Goal: Task Accomplishment & Management: Complete application form

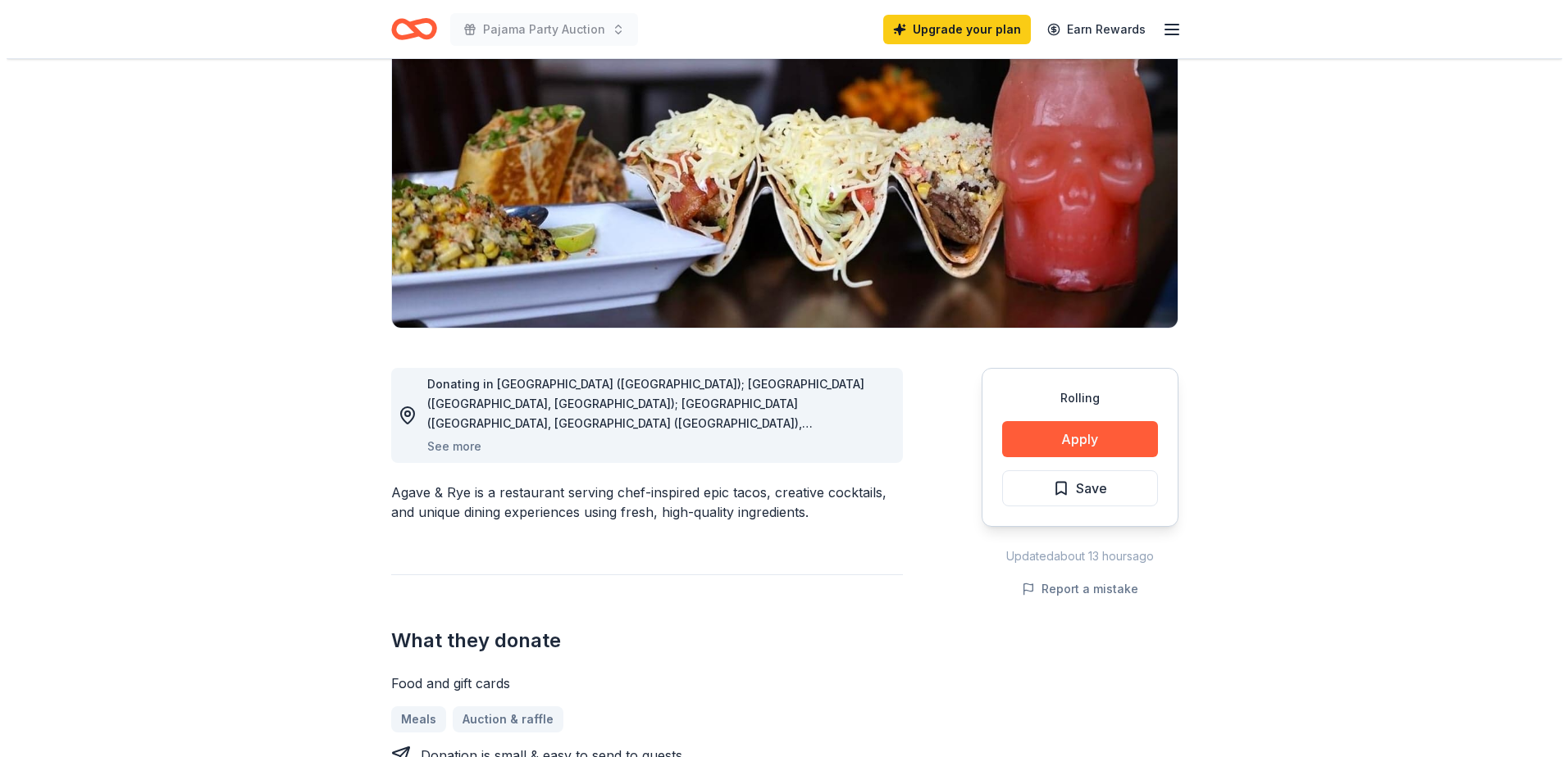
scroll to position [246, 0]
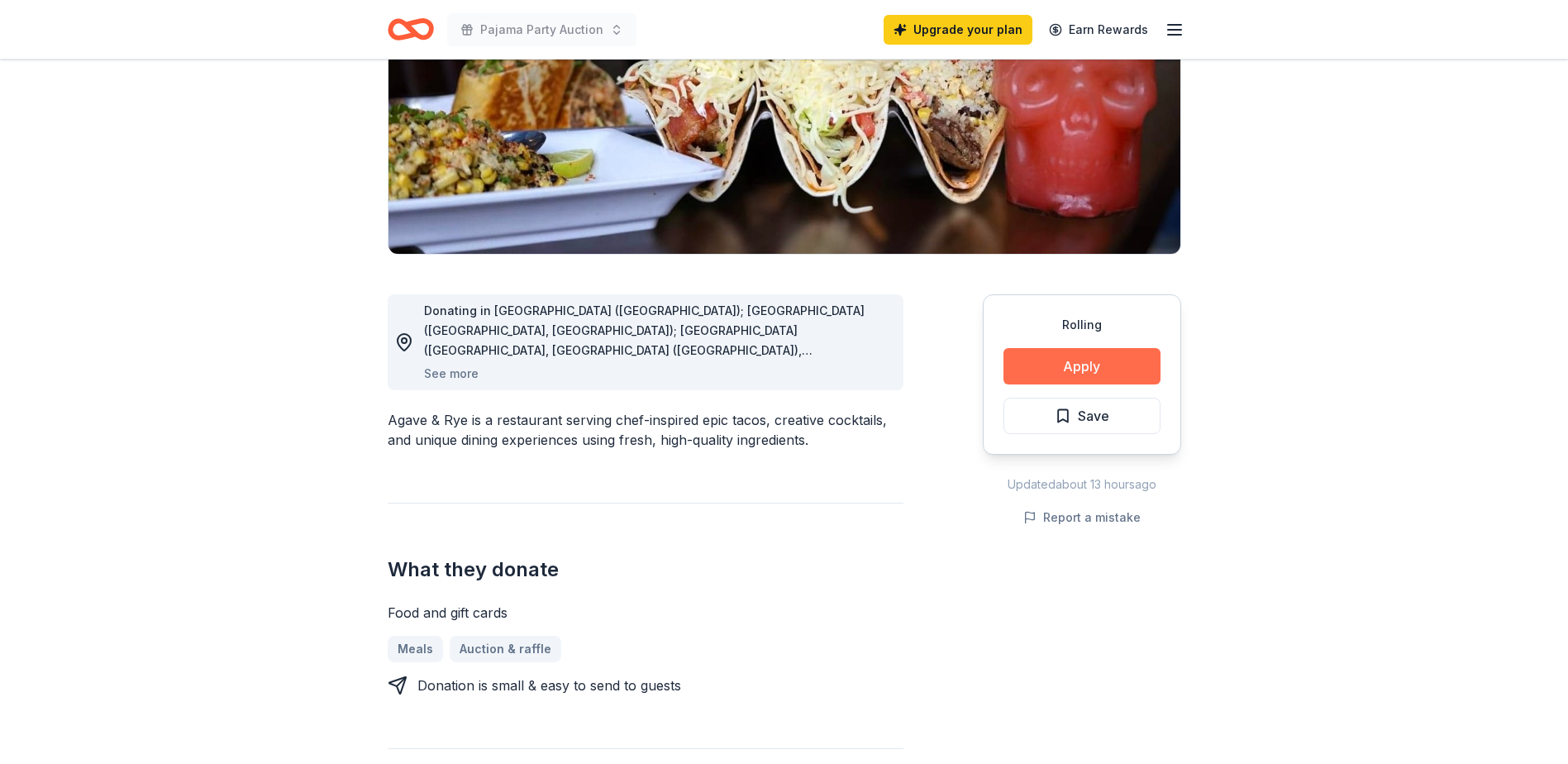
click at [1047, 359] on button "Apply" at bounding box center [1083, 366] width 157 height 36
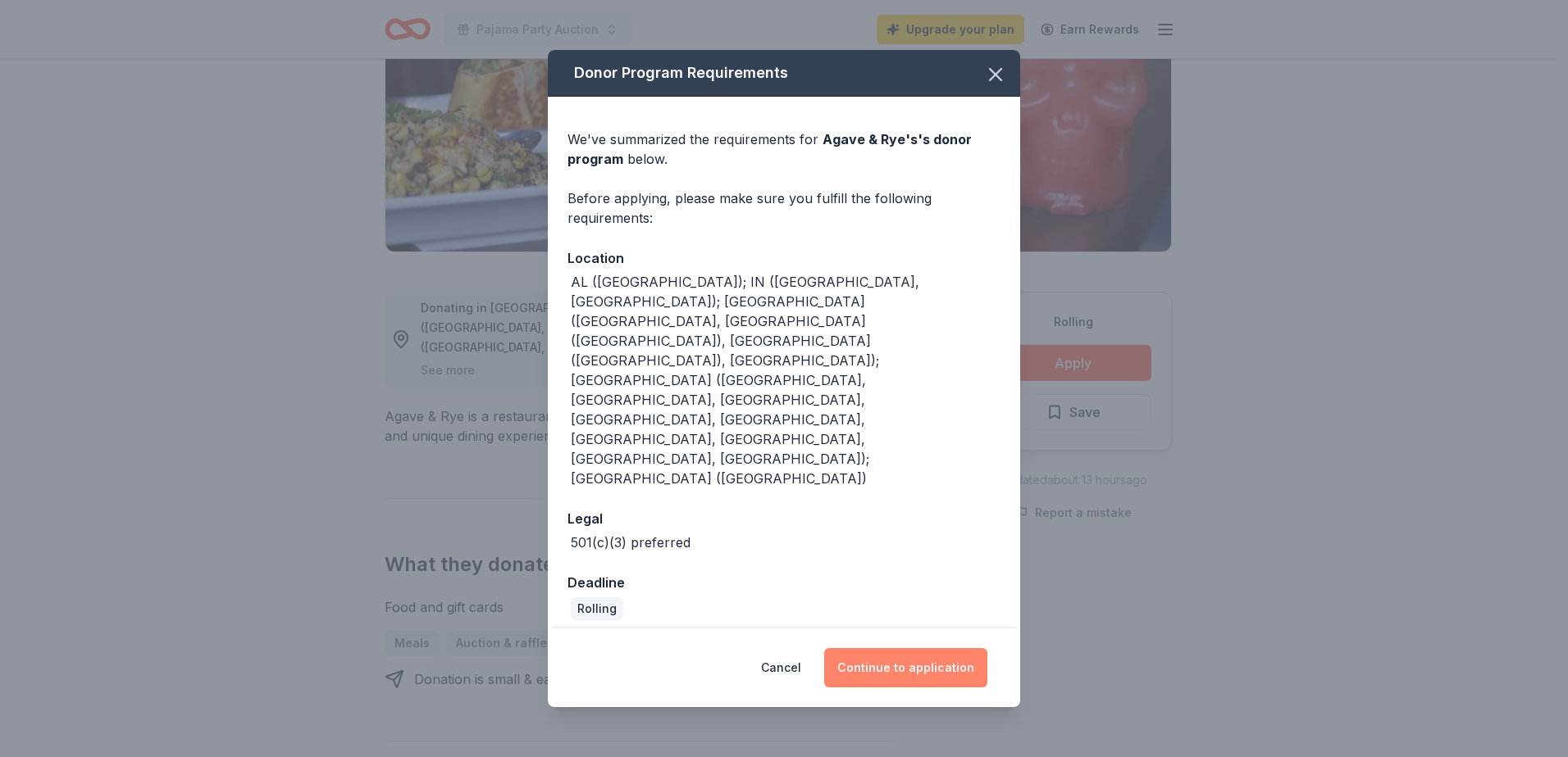
click at [928, 648] on button "Continue to application" at bounding box center [906, 668] width 163 height 40
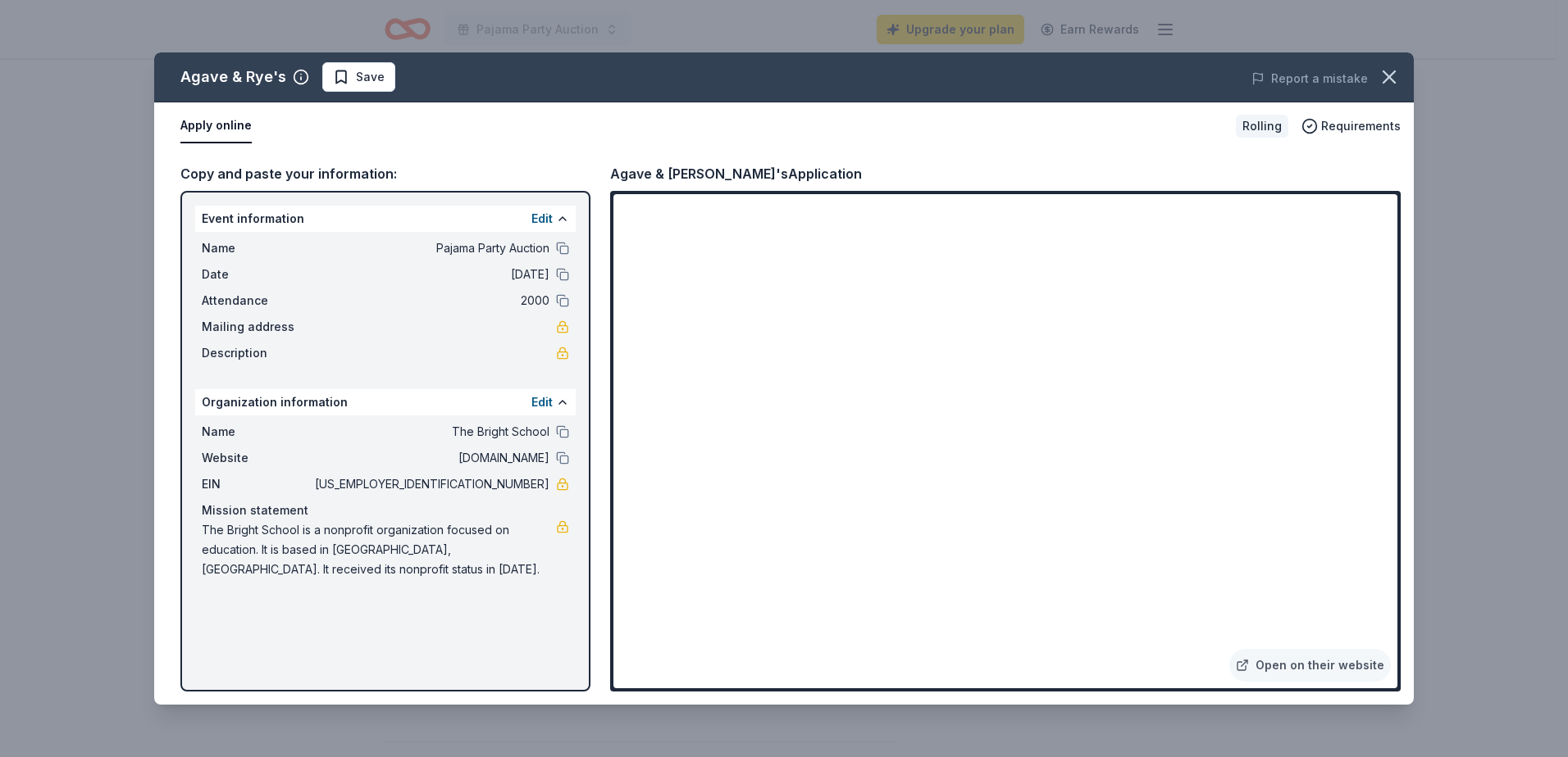
click at [219, 123] on button "Apply online" at bounding box center [216, 126] width 71 height 35
click at [1317, 663] on link "Open on their website" at bounding box center [1309, 665] width 161 height 33
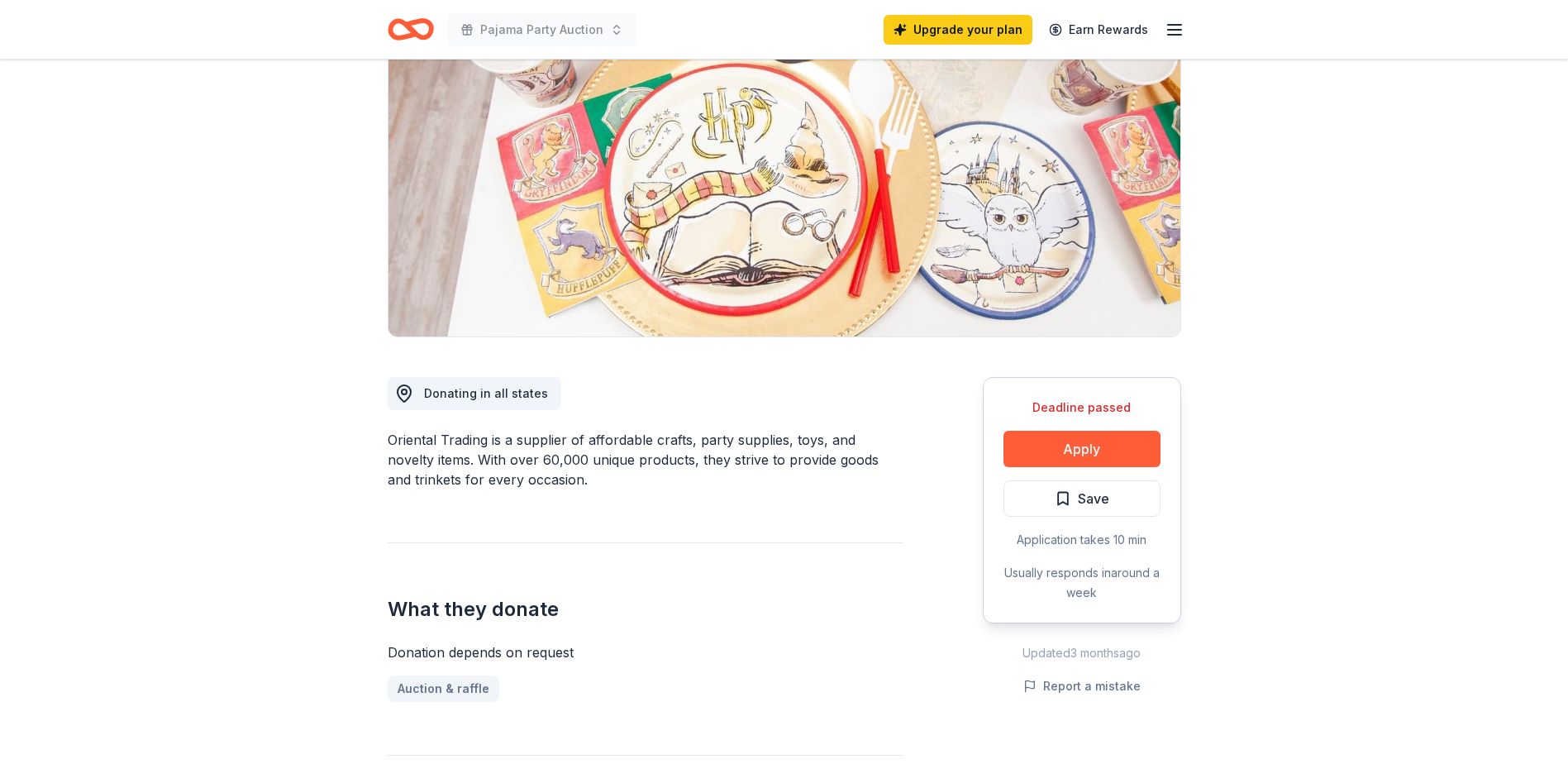
scroll to position [248, 0]
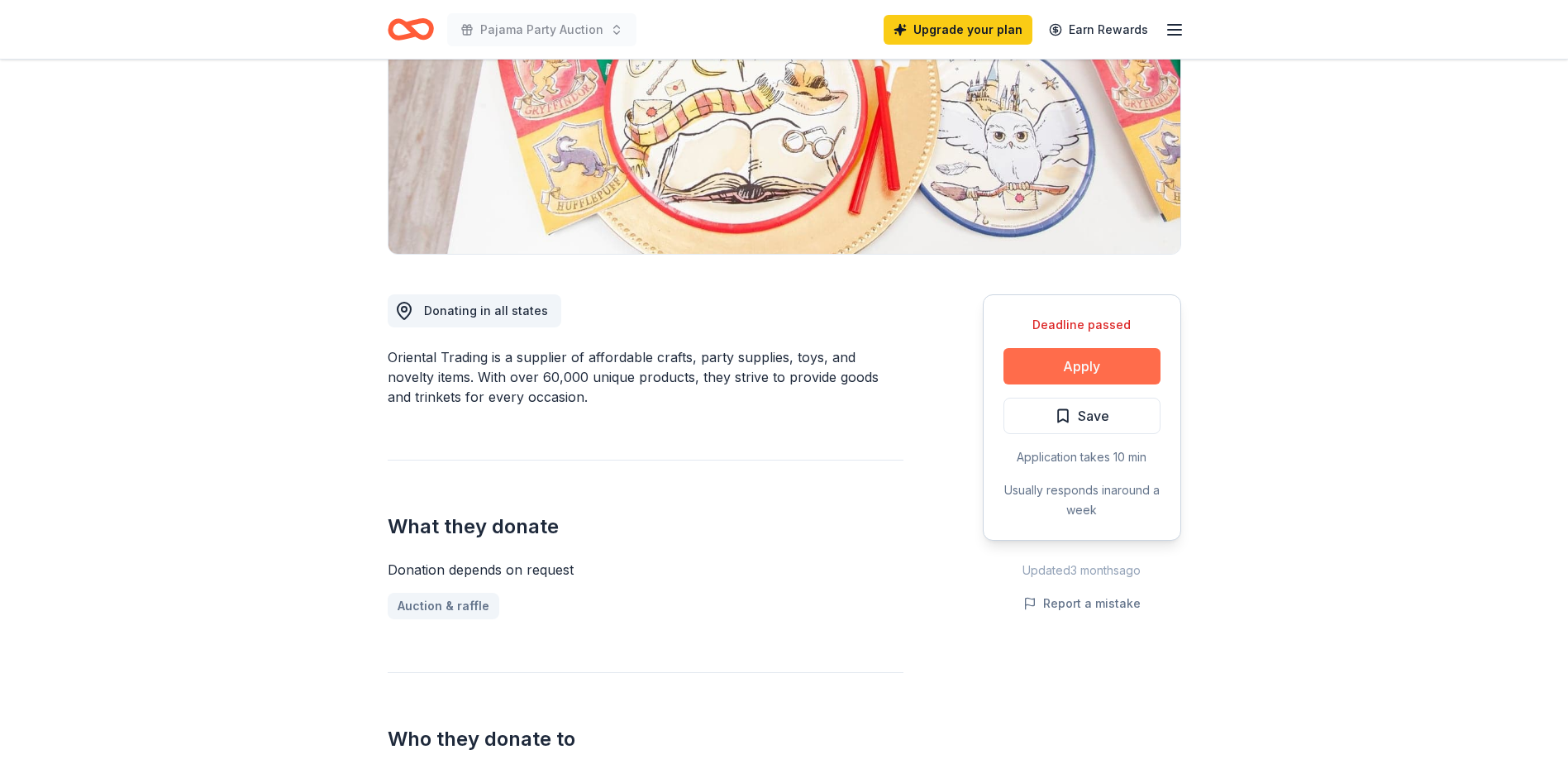
click at [1059, 365] on button "Apply" at bounding box center [1083, 366] width 157 height 36
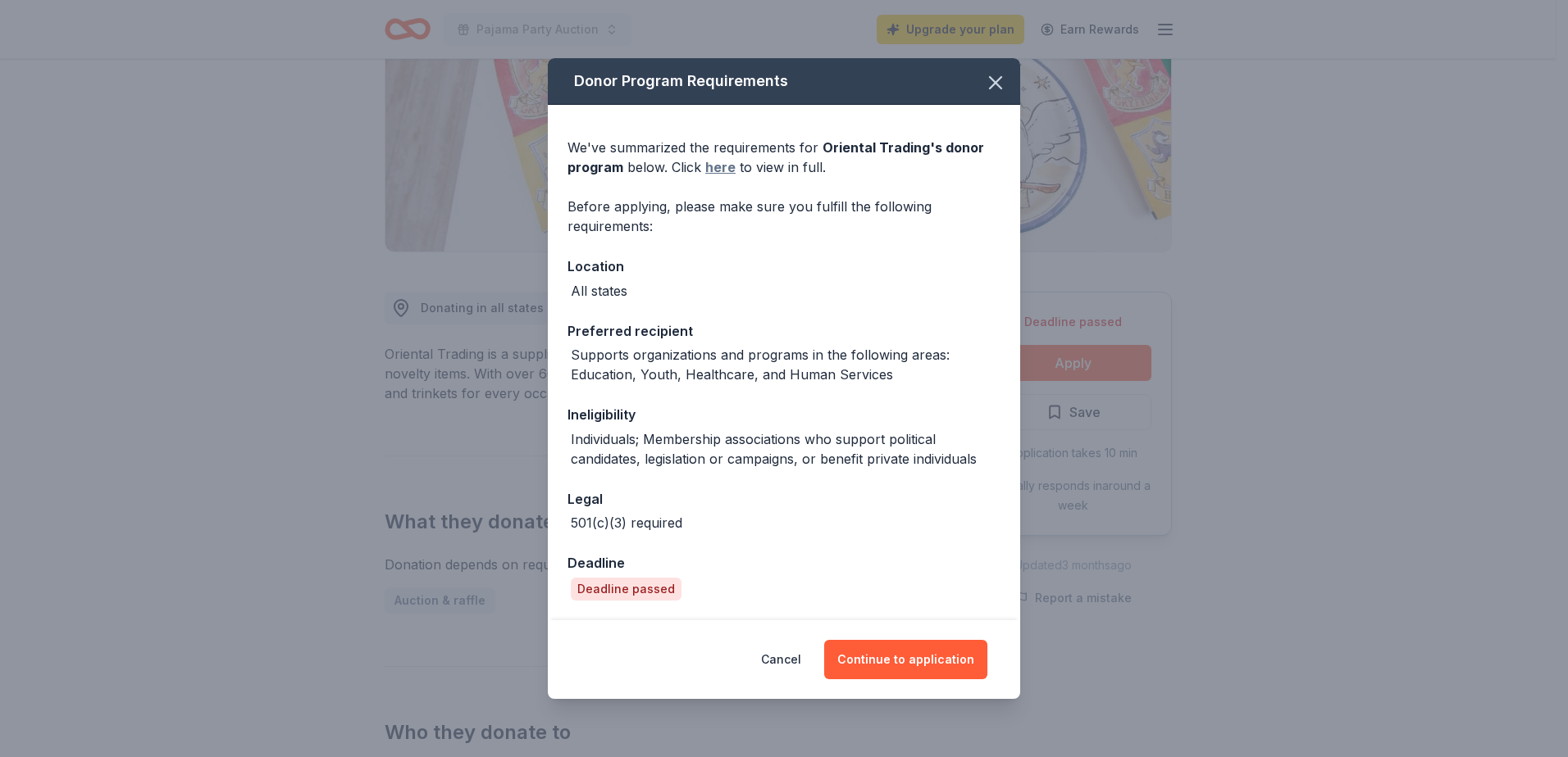
click at [714, 163] on link "here" at bounding box center [720, 167] width 31 height 20
click at [800, 656] on button "Cancel" at bounding box center [781, 660] width 41 height 40
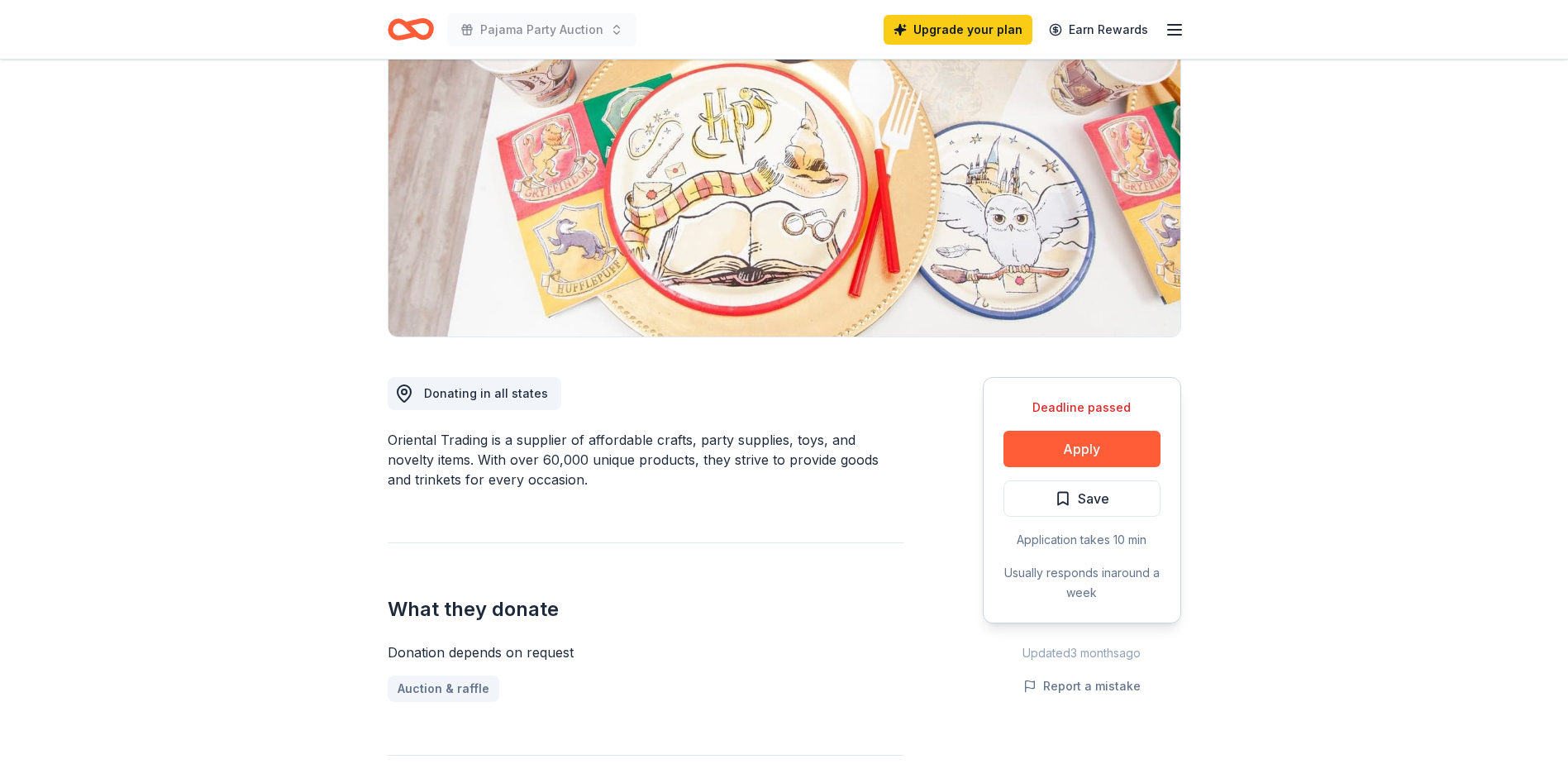
scroll to position [0, 0]
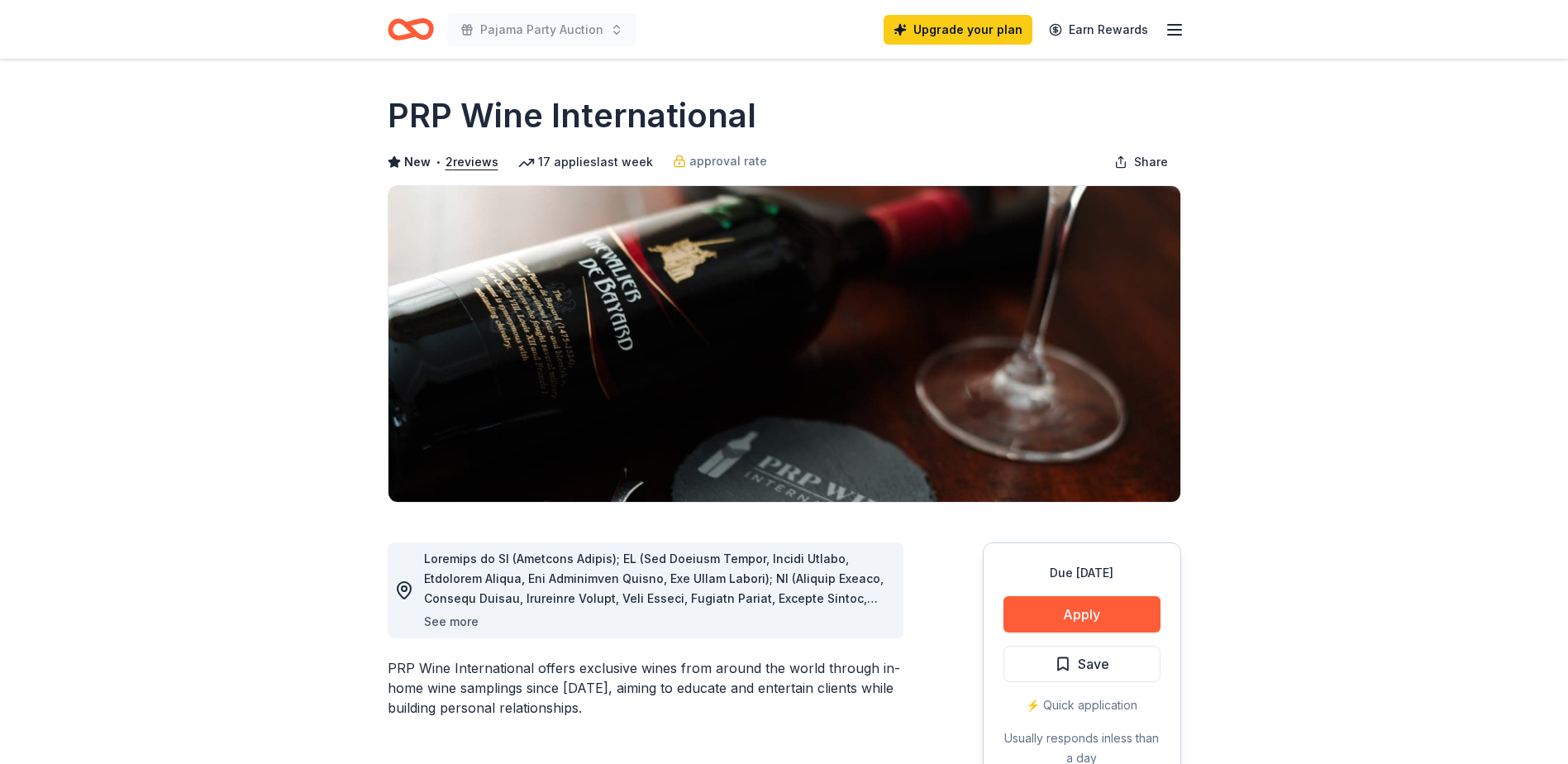
click at [465, 616] on button "See more" at bounding box center [452, 622] width 55 height 20
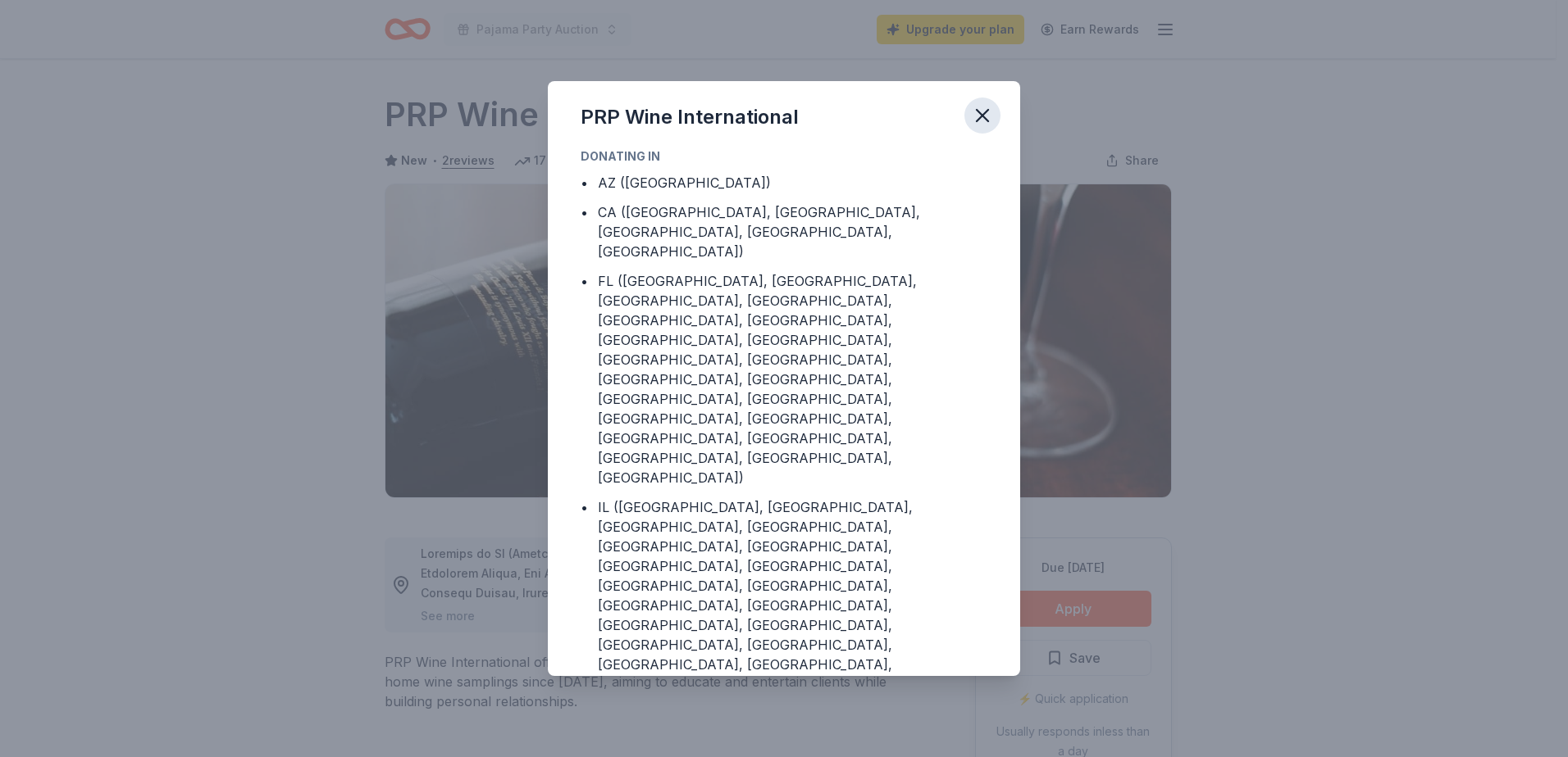
click at [992, 113] on icon "button" at bounding box center [982, 115] width 23 height 23
